Goal: Task Accomplishment & Management: Use online tool/utility

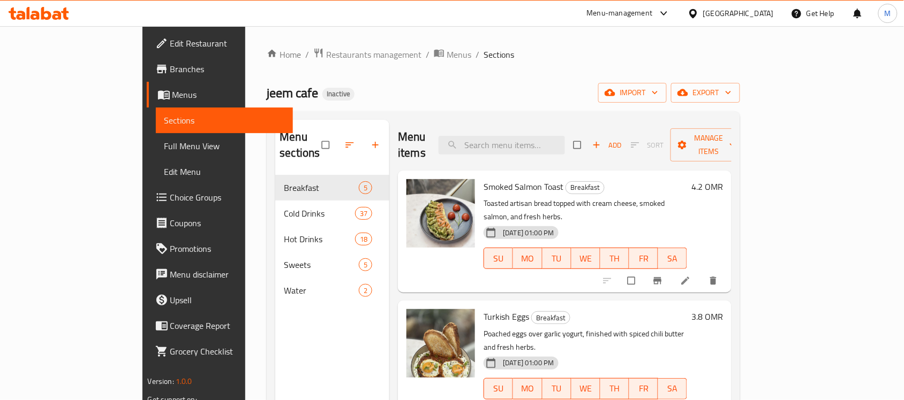
click at [164, 146] on span "Full Menu View" at bounding box center [224, 146] width 120 height 13
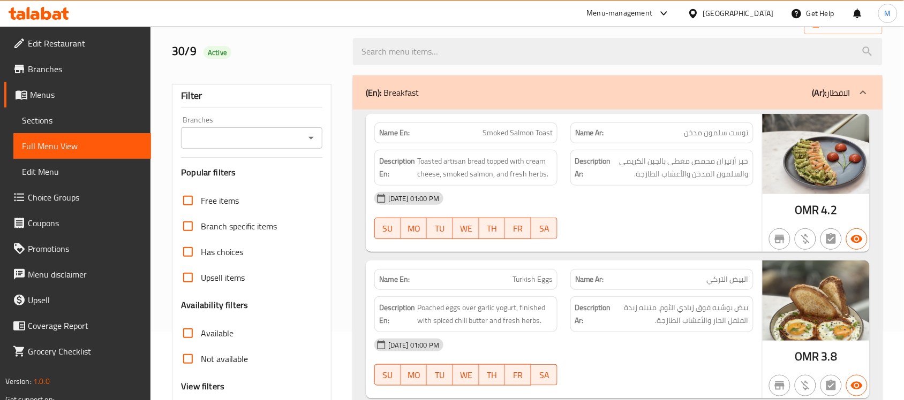
scroll to position [134, 0]
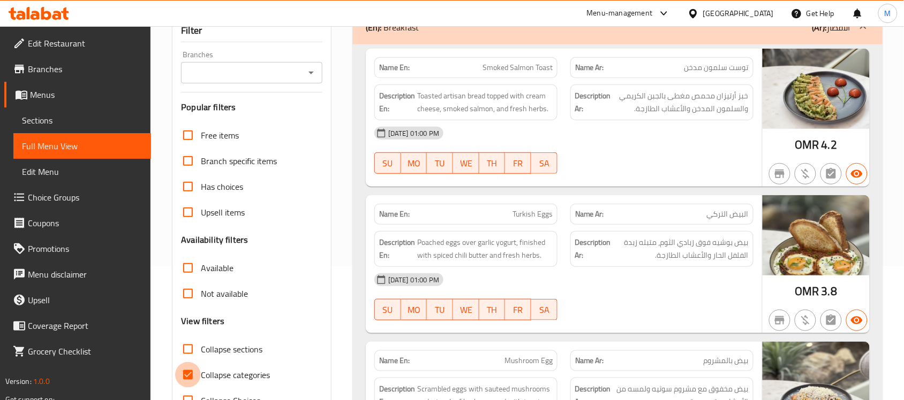
click at [197, 363] on input "Collapse categories" at bounding box center [188, 375] width 26 height 26
checkbox input "false"
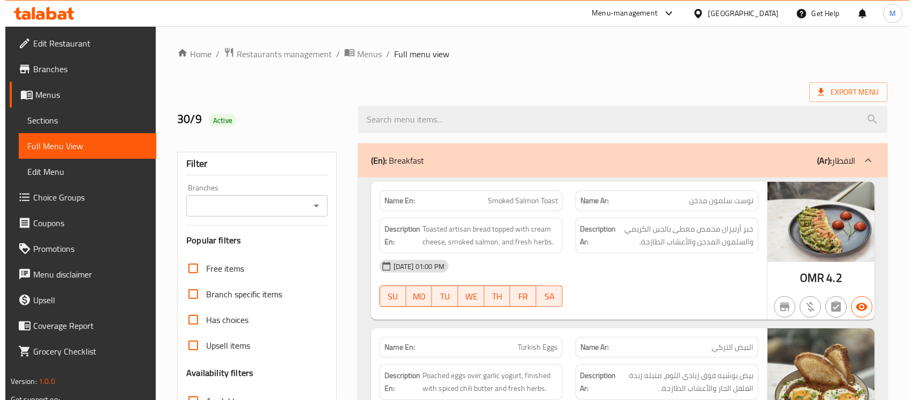
scroll to position [0, 0]
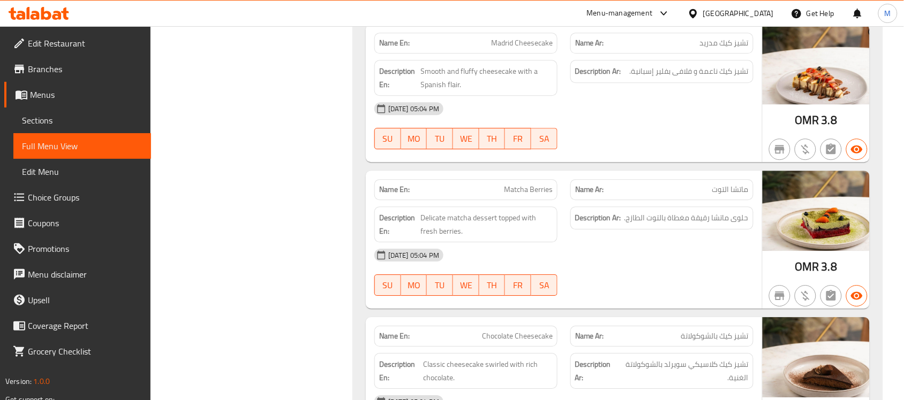
scroll to position [9101, 0]
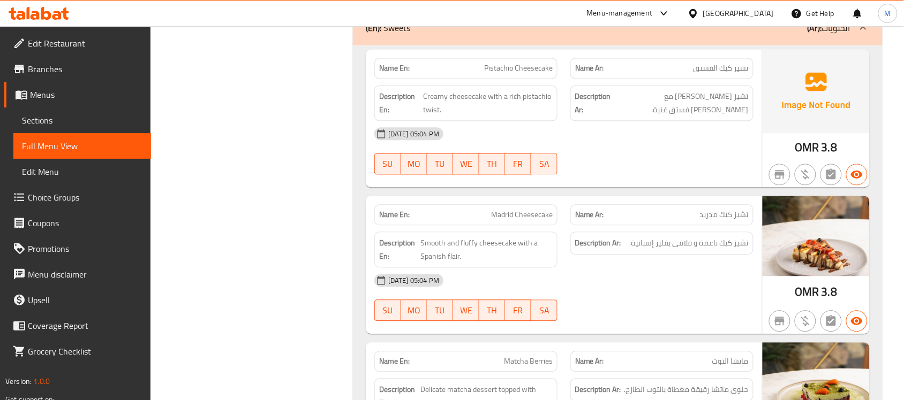
click at [514, 74] on span "Pistachio Cheesecake" at bounding box center [518, 68] width 69 height 11
copy span "Pistachio Cheesecake"
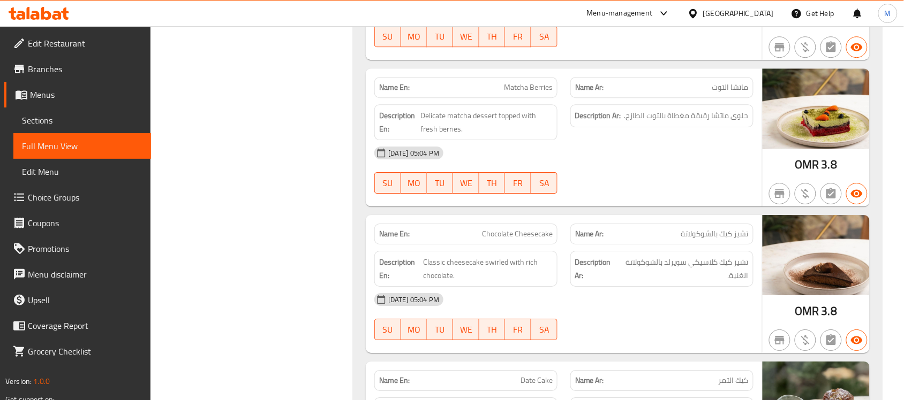
scroll to position [9219, 0]
